Goal: Communication & Community: Answer question/provide support

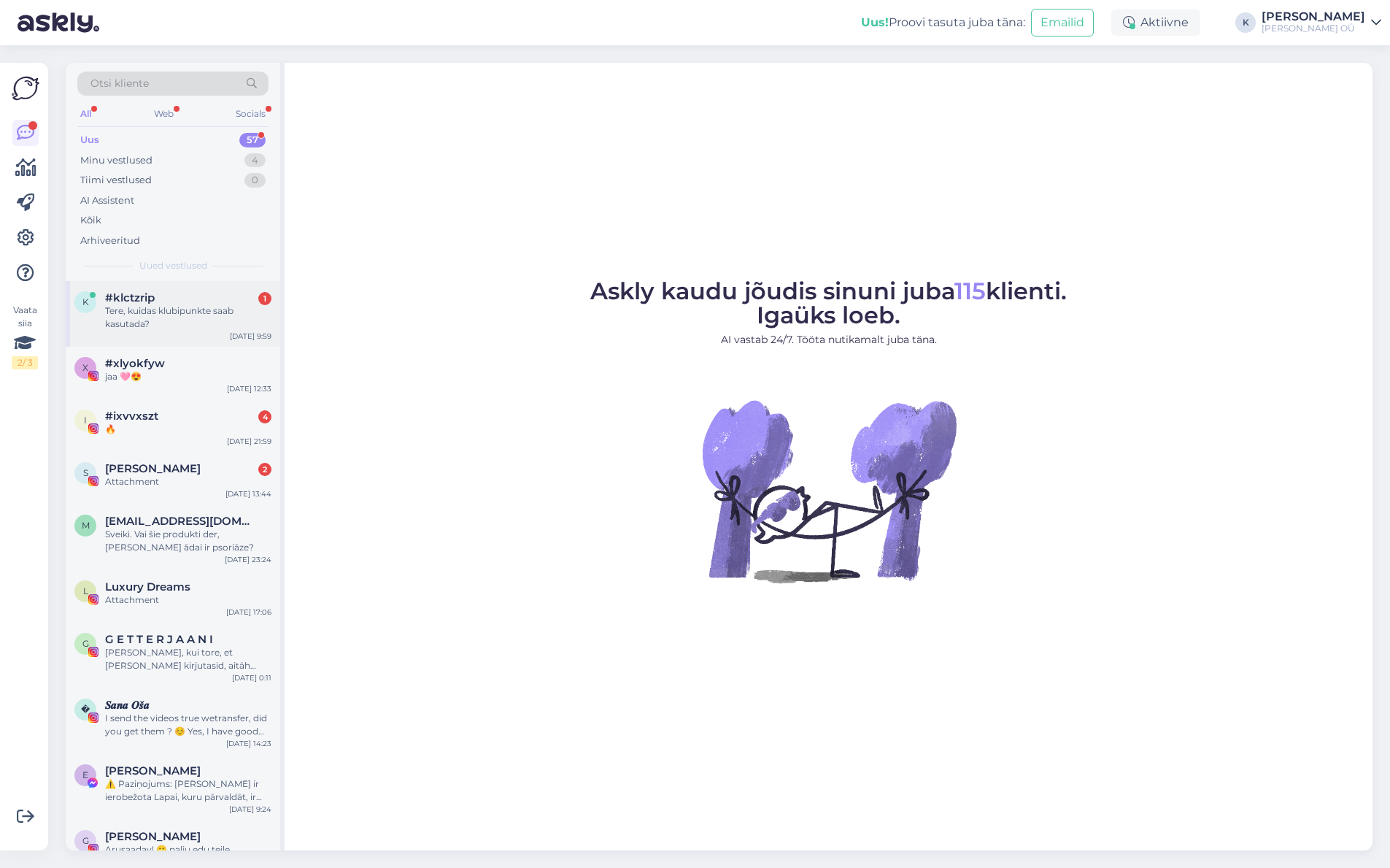
click at [202, 309] on div "Tere, kuidas klubipunkte saab kasutada?" at bounding box center [189, 317] width 167 height 26
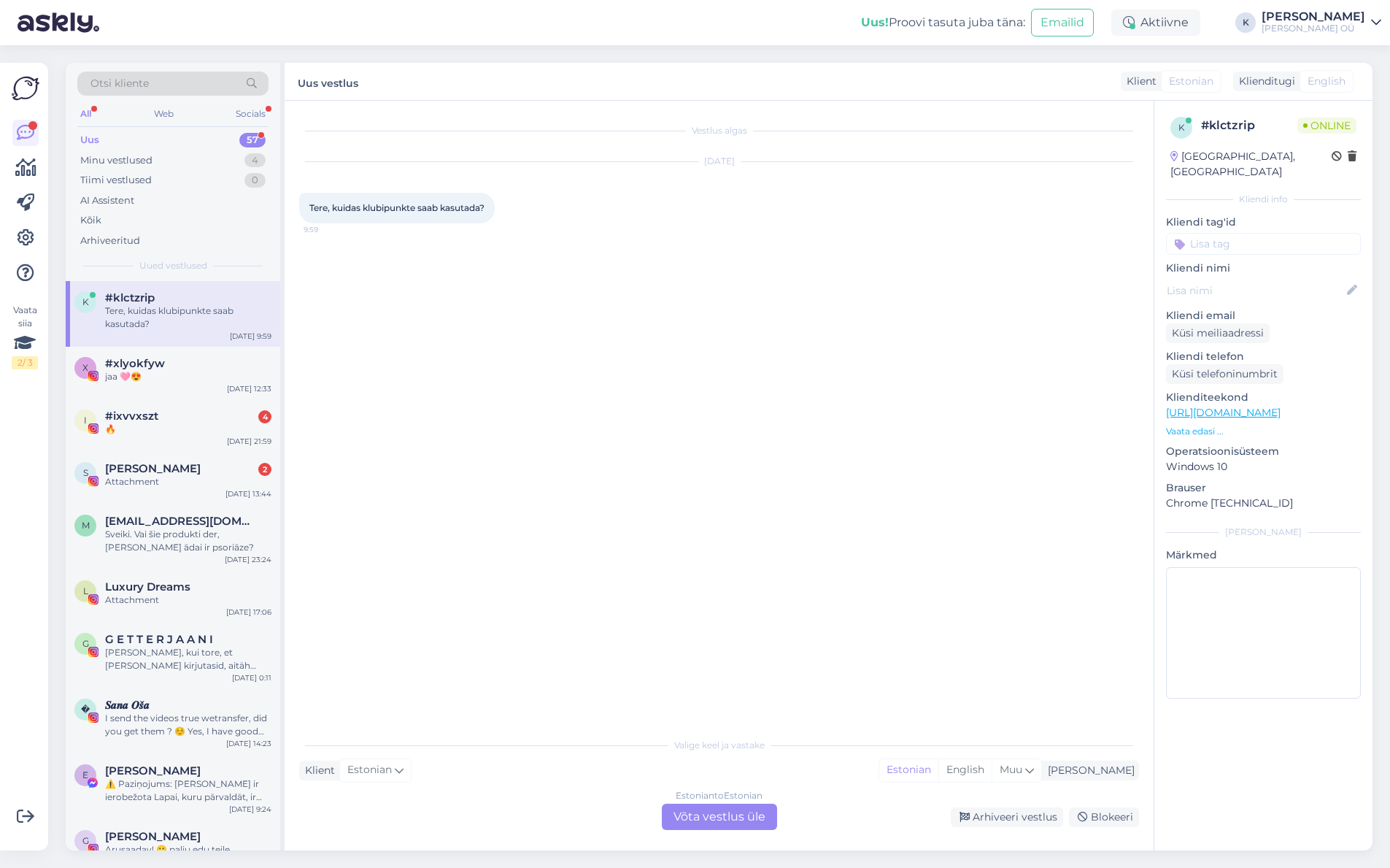
click at [714, 816] on div "Estonian to Estonian Võta vestlus üle" at bounding box center [719, 817] width 116 height 26
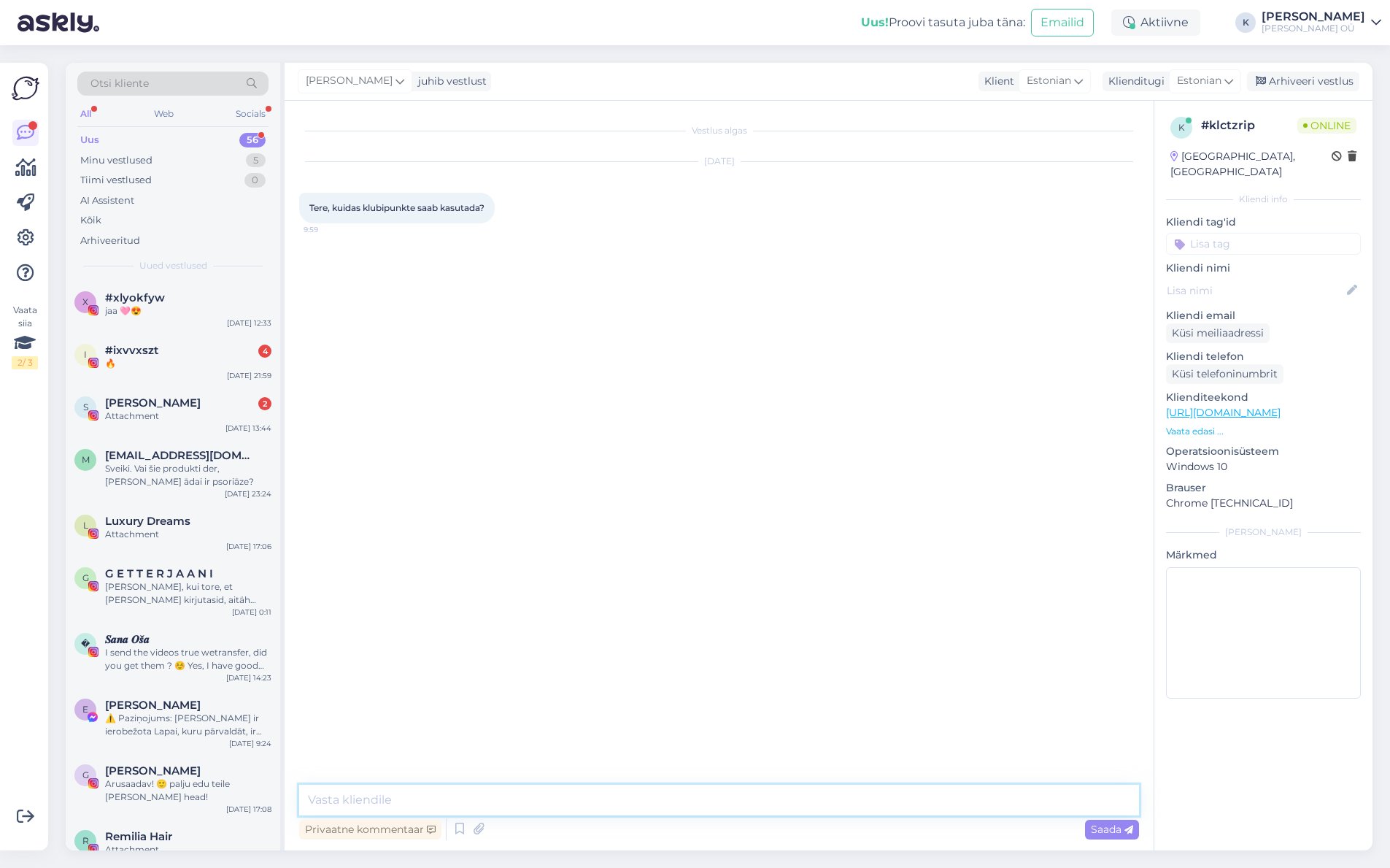
click at [489, 798] on textarea at bounding box center [719, 800] width 840 height 31
type textarea "Tere, klubipunktid konventeeruvad allahindlusteks automaatselt - sõltuvalt siis…"
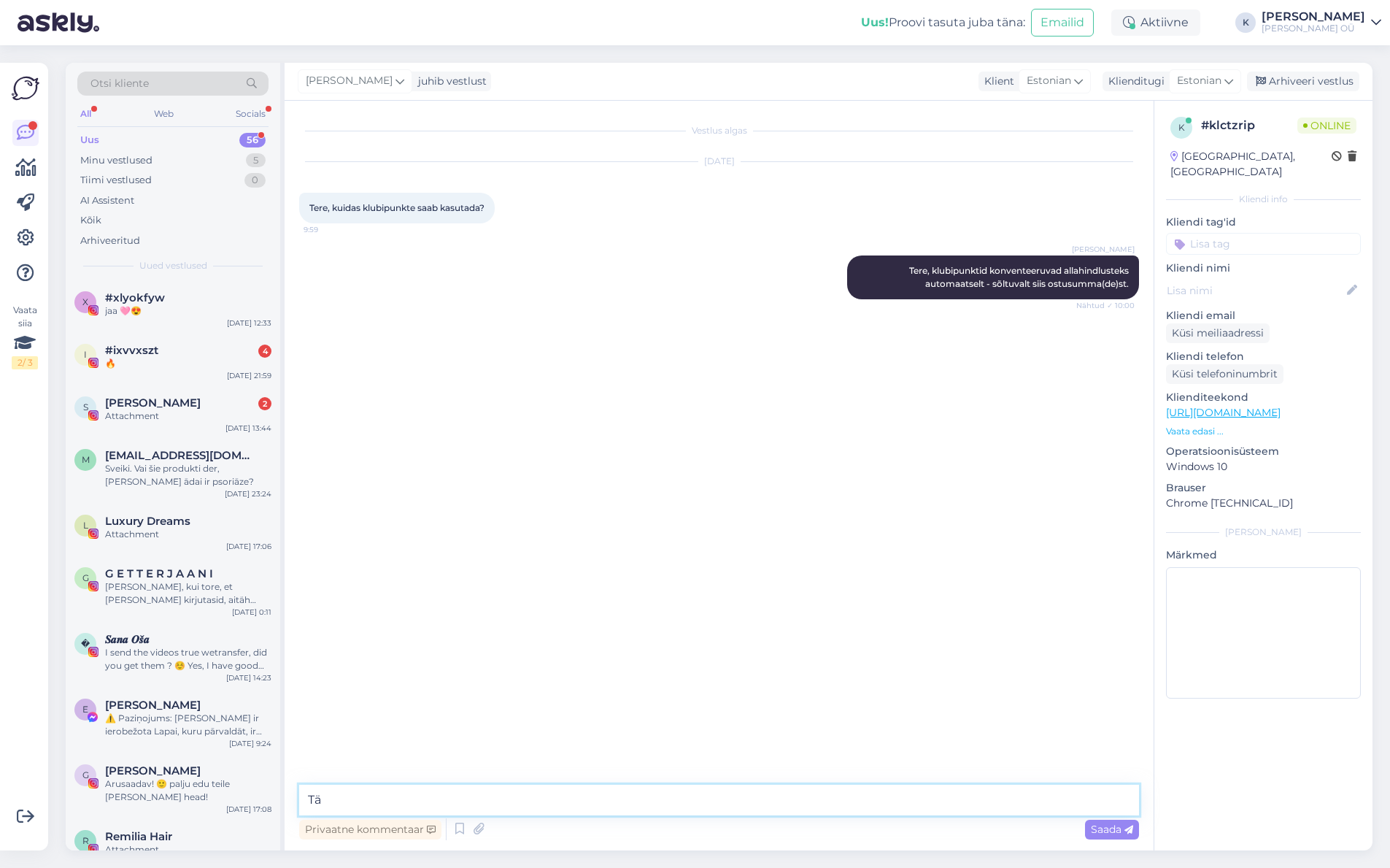
type textarea "T"
drag, startPoint x: 492, startPoint y: 801, endPoint x: 337, endPoint y: 798, distance: 155.0
click at [337, 798] on textarea "Ehk mida rohkem meie juures" at bounding box center [719, 800] width 840 height 31
type textarea "Ehk me hindame püsikliente üle kõige ning kui regulaarselt osta, siis ostusumma…"
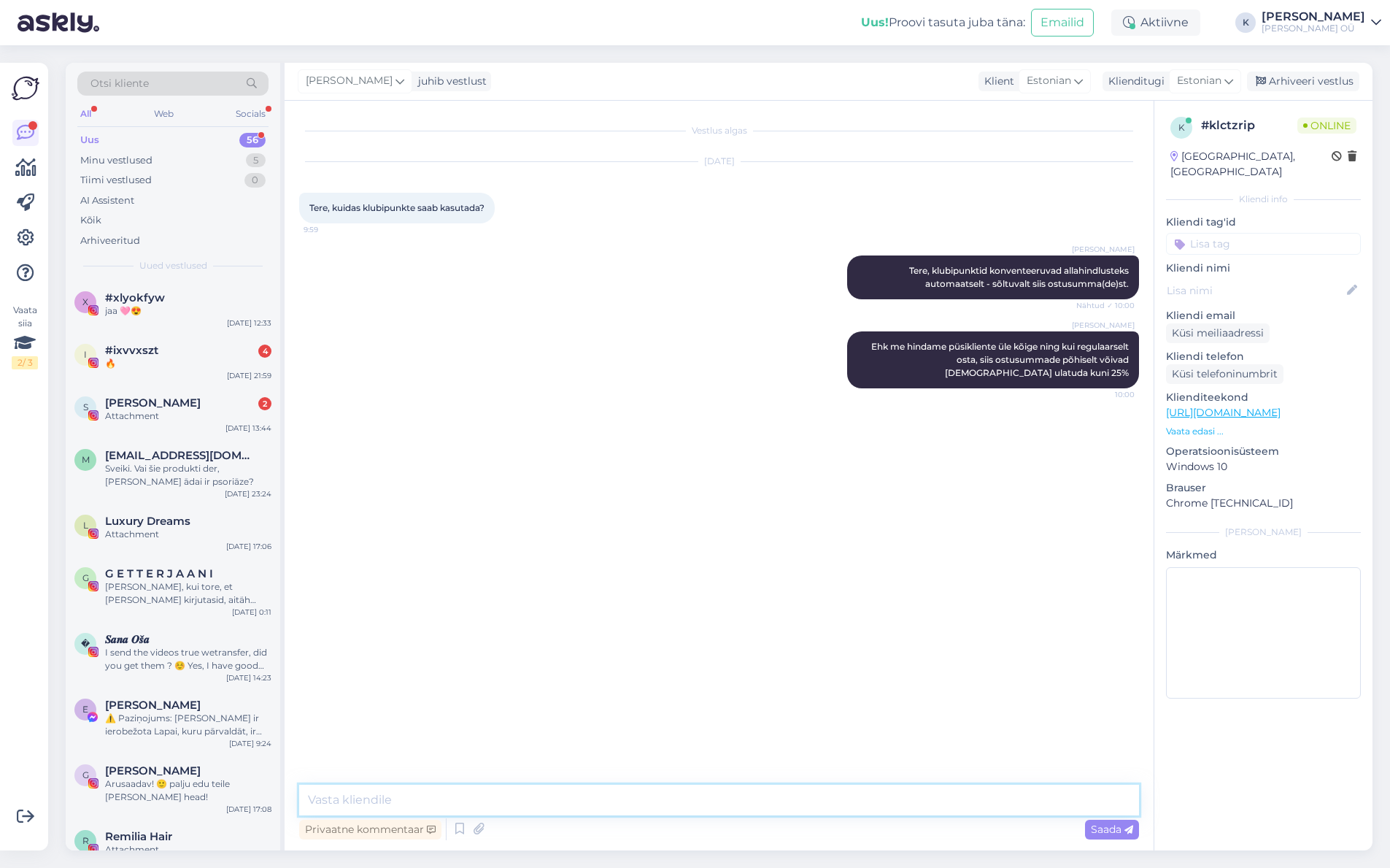
click at [405, 785] on textarea at bounding box center [719, 800] width 840 height 31
type textarea "D"
type textarea "Ja klubipunktid tekivad ostudega -"
drag, startPoint x: 568, startPoint y: 799, endPoint x: 308, endPoint y: 799, distance: 260.0
click at [308, 799] on textarea "Ja klubipunktid tekivad ostudega -" at bounding box center [719, 800] width 840 height 31
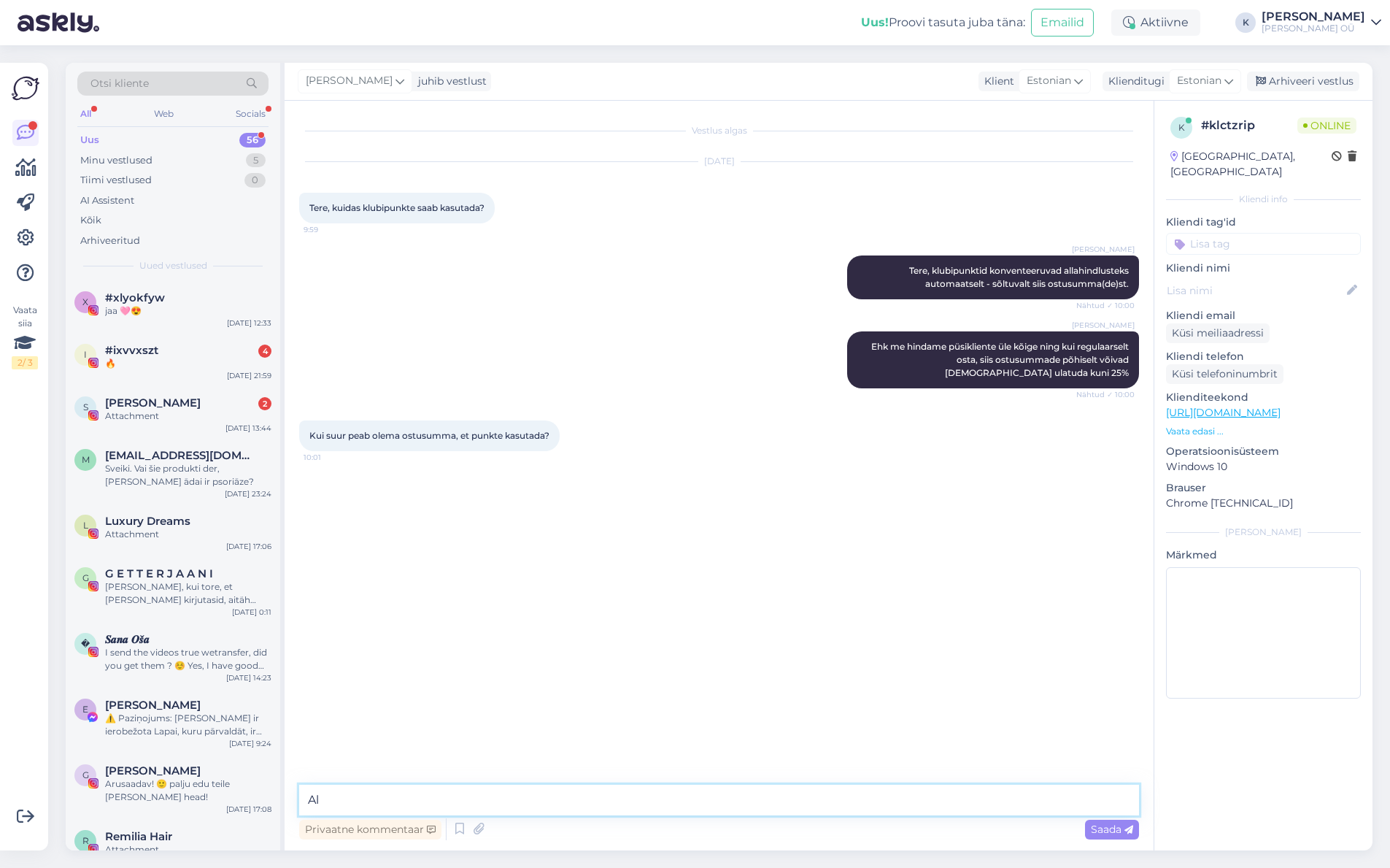
type textarea "A"
type textarea "S"
type textarea "K"
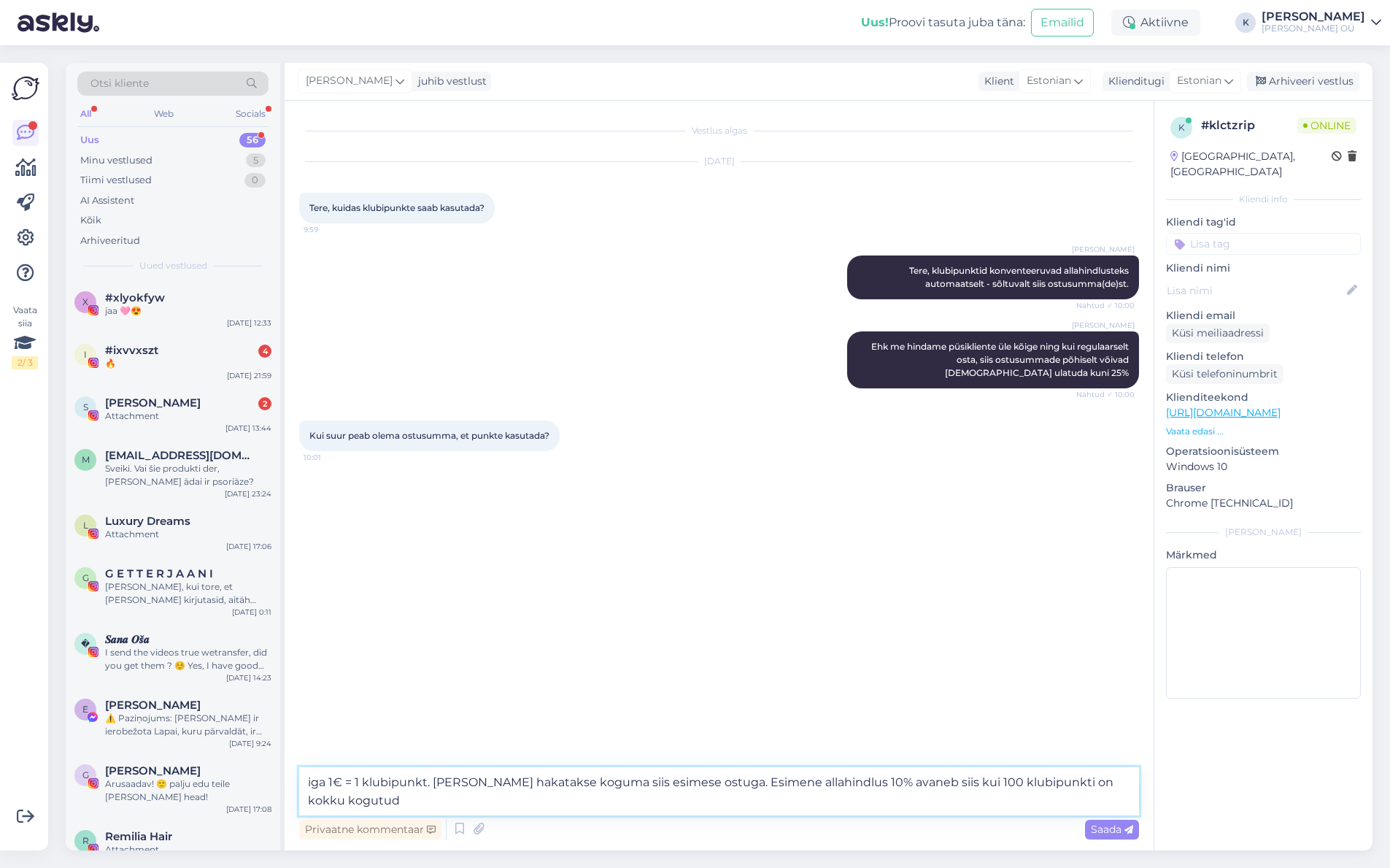
type textarea "iga 1€ = 1 klubipunkt. [PERSON_NAME] hakatakse koguma siis esimese ostuga. Esim…"
click at [1109, 834] on span "Saada" at bounding box center [1112, 829] width 42 height 13
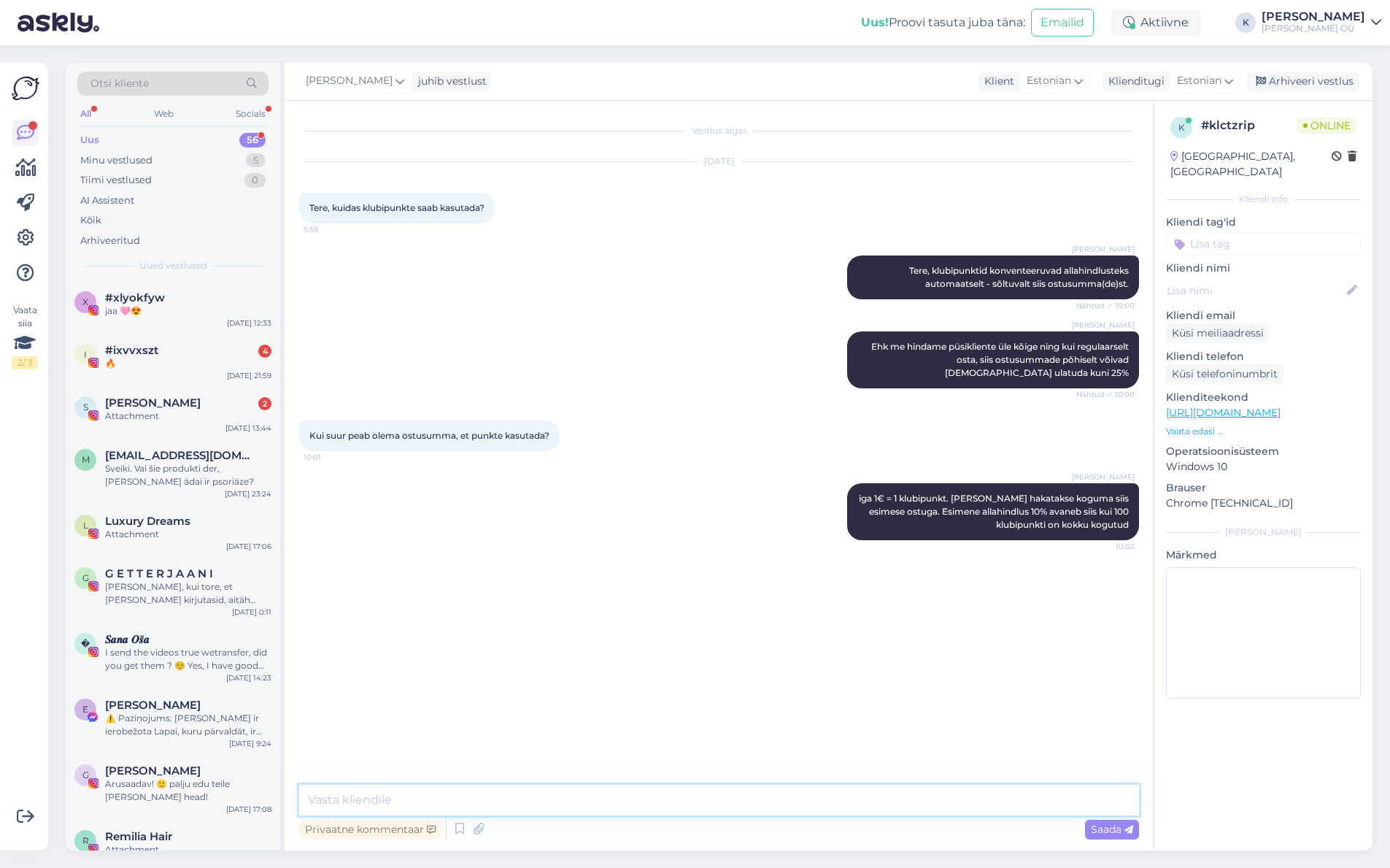
click at [880, 794] on textarea at bounding box center [719, 800] width 840 height 31
type textarea "D"
click at [461, 797] on textarea at bounding box center [719, 800] width 840 height 31
type textarea "D"
paste textarea "[URL][DOMAIN_NAME]"
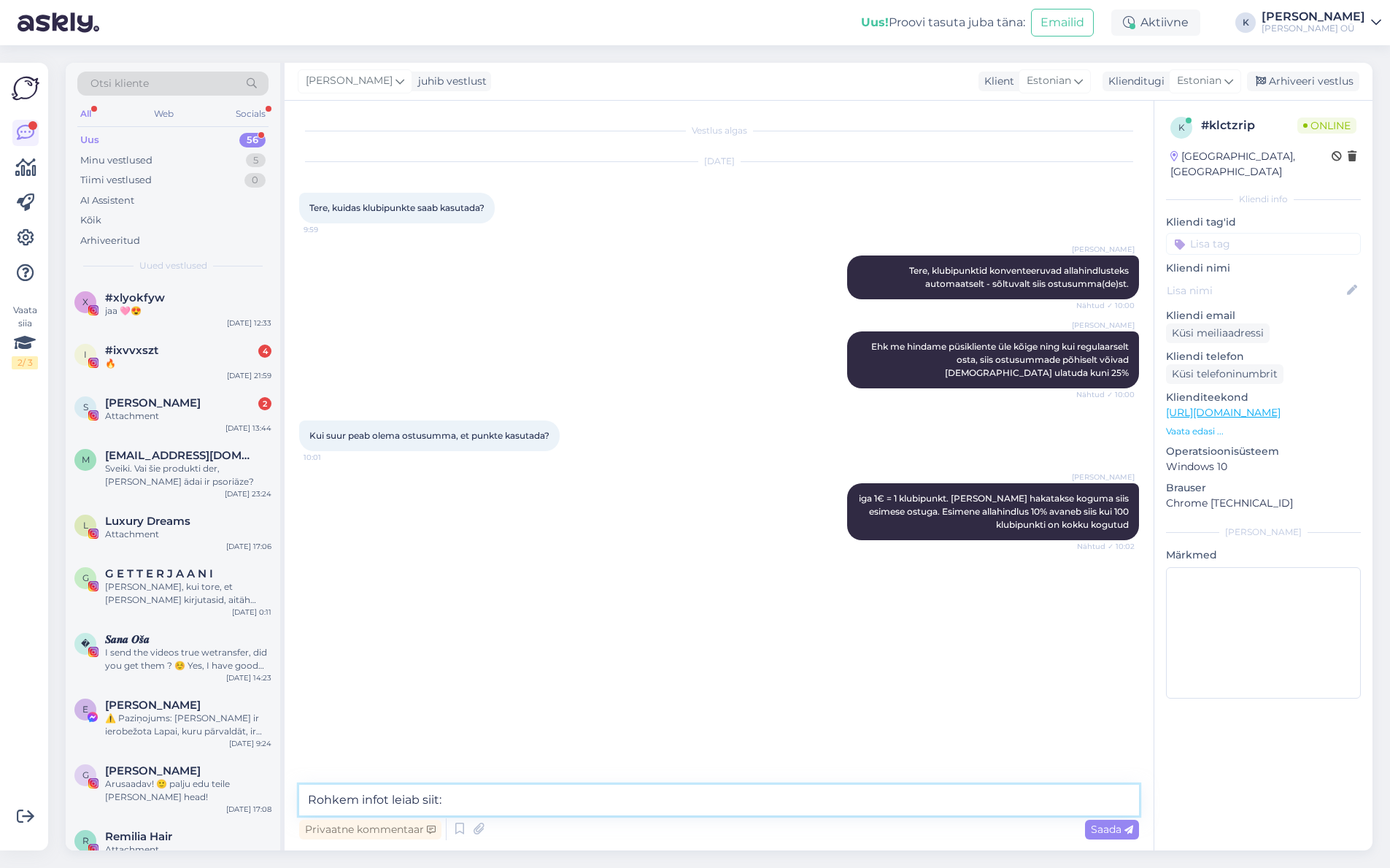
type textarea "Rohkem infot leiab siit: [URL][DOMAIN_NAME]"
